Goal: Check status: Check status

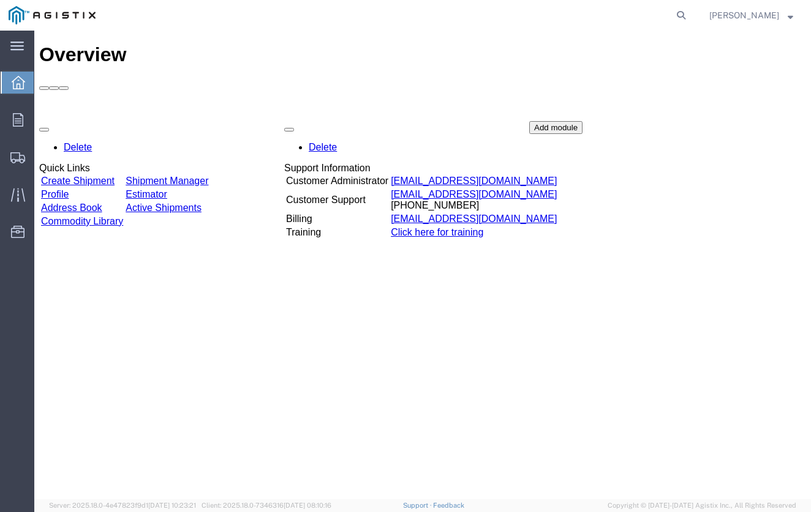
click at [208, 176] on link "Shipment Manager" at bounding box center [166, 181] width 83 height 10
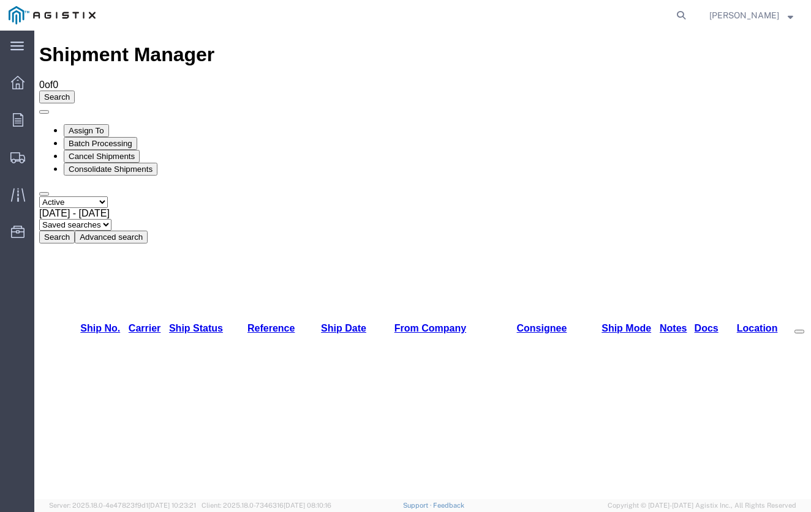
select select "BOOKED"
click at [75, 231] on button "Search" at bounding box center [57, 237] width 36 height 13
click at [197, 323] on link "Ship Status" at bounding box center [196, 328] width 54 height 10
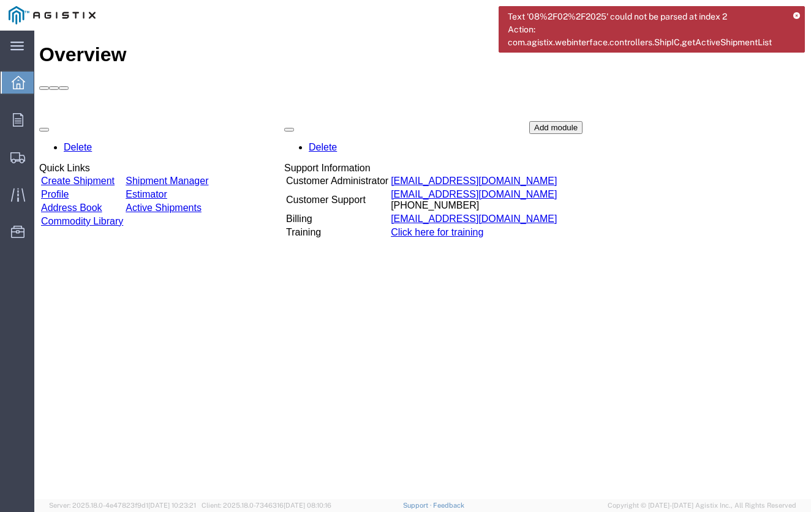
click at [208, 176] on link "Shipment Manager" at bounding box center [166, 181] width 83 height 10
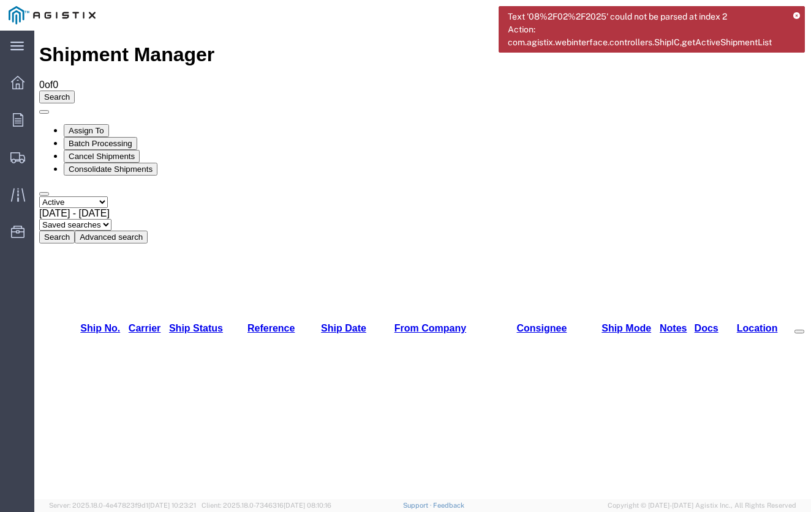
select select "BOOKED"
click at [75, 231] on button "Search" at bounding box center [57, 237] width 36 height 13
